Goal: Transaction & Acquisition: Subscribe to service/newsletter

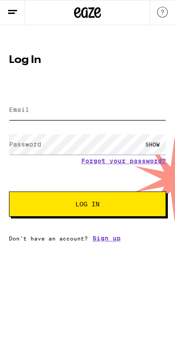
click at [43, 110] on input "Email" at bounding box center [87, 110] width 157 height 20
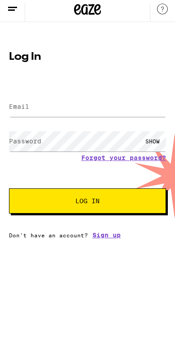
click at [28, 106] on label "Email" at bounding box center [19, 109] width 20 height 7
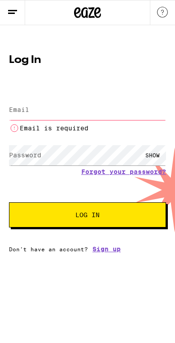
type input "[EMAIL_ADDRESS][DOMAIN_NAME]"
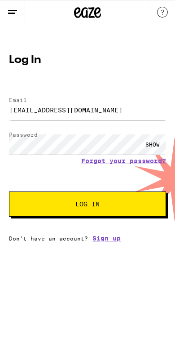
click at [156, 146] on div "SHOW" at bounding box center [152, 144] width 27 height 20
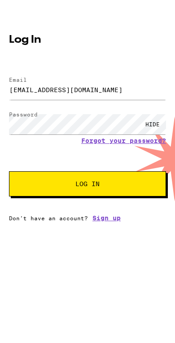
click at [130, 191] on button "Log In" at bounding box center [87, 203] width 157 height 25
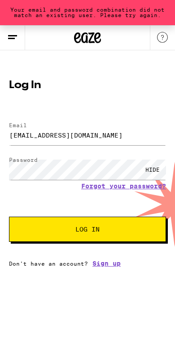
click at [106, 230] on span "Log In" at bounding box center [87, 229] width 84 height 6
click at [95, 224] on button "Log In" at bounding box center [87, 228] width 157 height 25
click at [103, 226] on button "Log In" at bounding box center [87, 228] width 157 height 25
click at [139, 186] on link "Forgot your password?" at bounding box center [123, 185] width 85 height 7
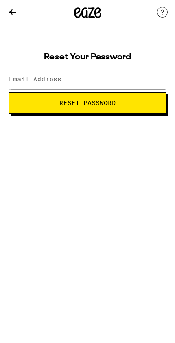
click at [44, 78] on label "Email Address" at bounding box center [35, 78] width 53 height 7
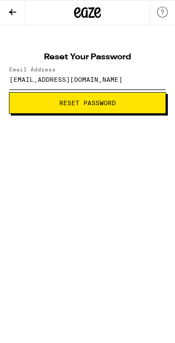
type input "[EMAIL_ADDRESS][DOMAIN_NAME]"
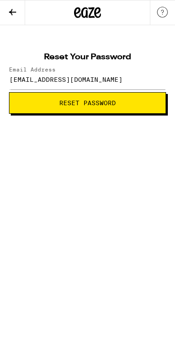
click at [129, 100] on span "Reset Password" at bounding box center [88, 103] width 142 height 6
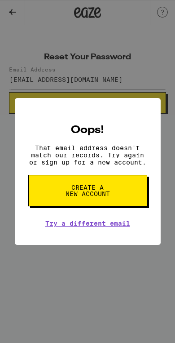
click at [121, 227] on link "Try a different email" at bounding box center [87, 223] width 85 height 7
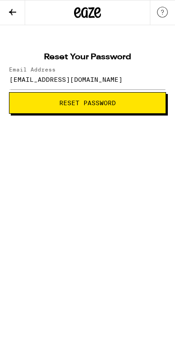
click at [12, 9] on icon at bounding box center [12, 12] width 7 height 6
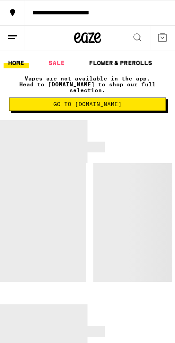
click at [57, 7] on button "**********" at bounding box center [87, 12] width 175 height 25
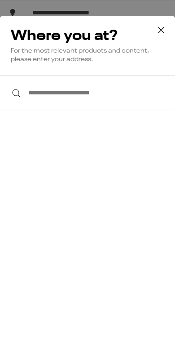
click at [47, 103] on input "**********" at bounding box center [87, 92] width 175 height 35
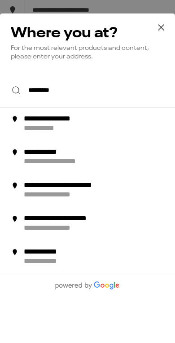
click at [69, 127] on div "**********" at bounding box center [63, 121] width 79 height 9
type input "**********"
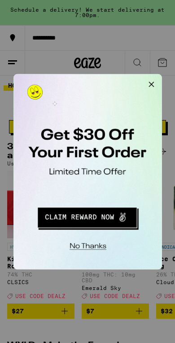
click at [87, 191] on button "Redirect to URL" at bounding box center [74, 193] width 111 height 23
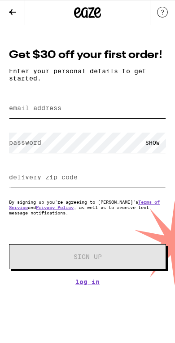
click at [34, 106] on input "email address" at bounding box center [87, 108] width 157 height 20
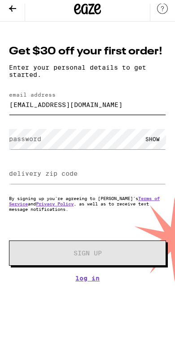
type input "[EMAIL_ADDRESS][DOMAIN_NAME]"
click at [26, 139] on label "password" at bounding box center [25, 142] width 32 height 7
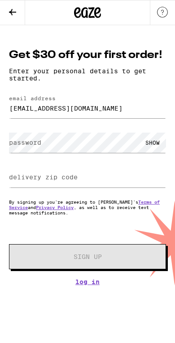
click at [22, 145] on label "password" at bounding box center [25, 142] width 32 height 7
click at [155, 140] on div "SHOW" at bounding box center [152, 142] width 27 height 20
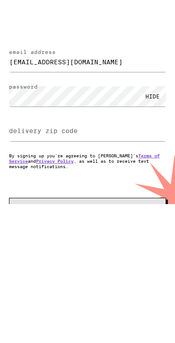
click at [22, 173] on label "delivery zip code" at bounding box center [43, 176] width 69 height 7
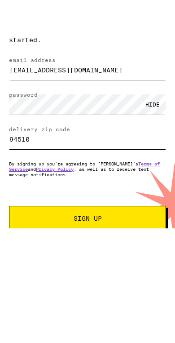
type input "94510"
click at [113, 244] on button "Sign Up" at bounding box center [87, 256] width 157 height 25
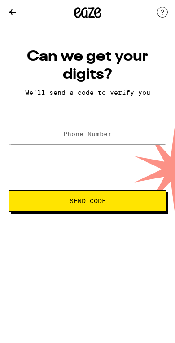
click at [89, 132] on label "Phone Number" at bounding box center [87, 133] width 48 height 7
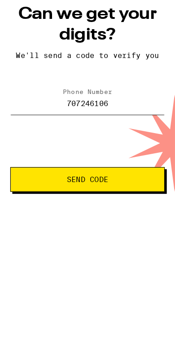
type input "(707) 246-1066"
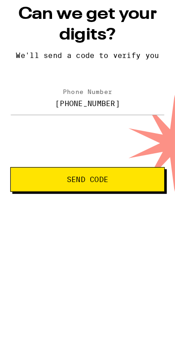
click at [94, 198] on span "Send Code" at bounding box center [76, 201] width 36 height 6
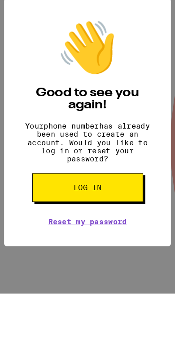
click at [102, 233] on link "Reset my password" at bounding box center [76, 236] width 69 height 7
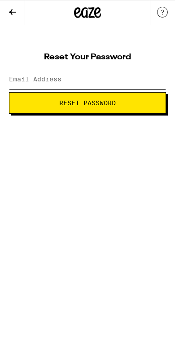
click at [35, 70] on input "Email Address" at bounding box center [87, 79] width 157 height 20
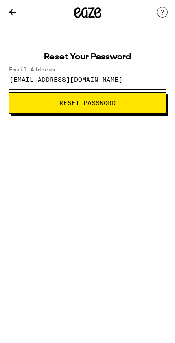
type input "[EMAIL_ADDRESS][DOMAIN_NAME]"
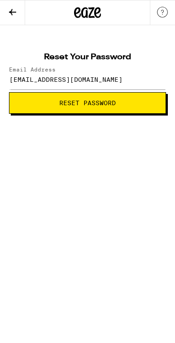
click at [118, 99] on button "Reset Password" at bounding box center [87, 103] width 157 height 22
